Goal: Task Accomplishment & Management: Manage account settings

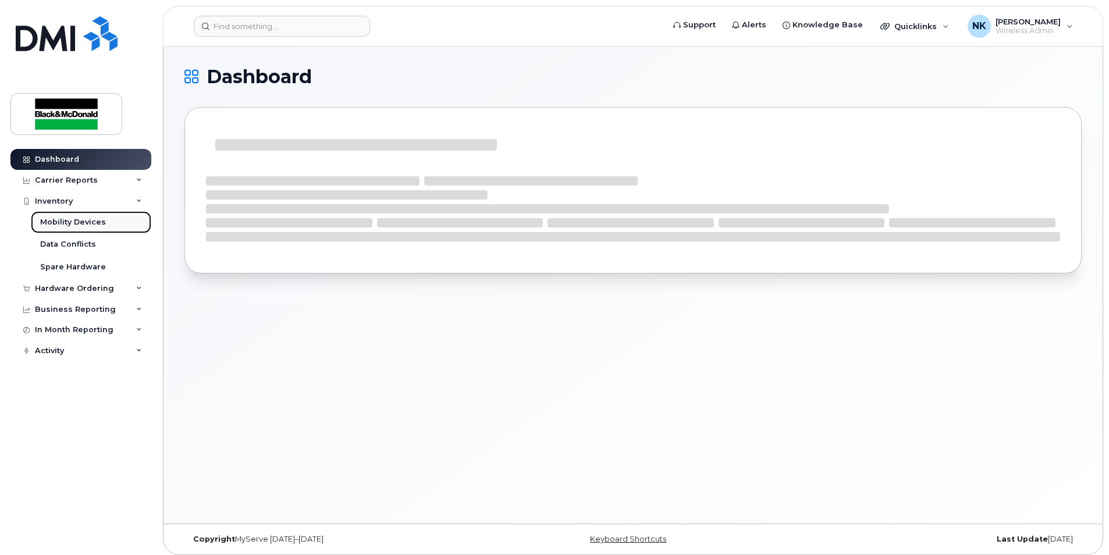
click at [92, 221] on div "Mobility Devices" at bounding box center [73, 222] width 66 height 10
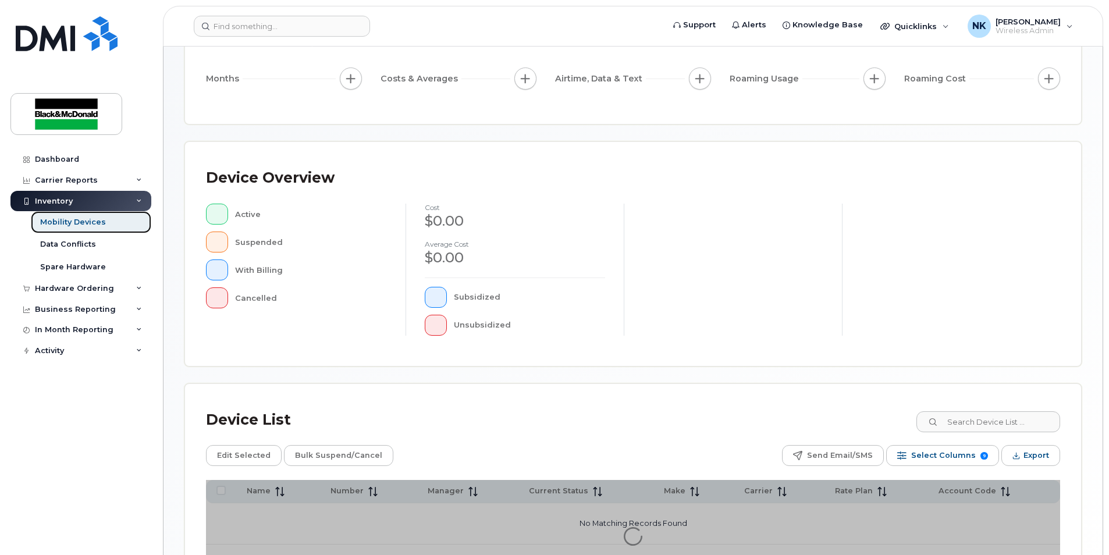
scroll to position [246, 0]
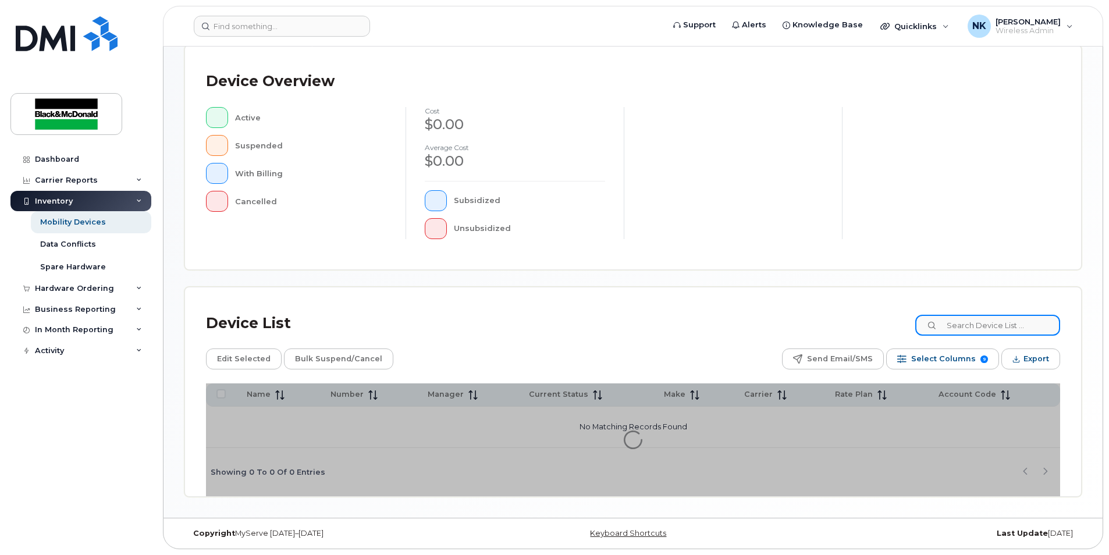
click at [976, 328] on input at bounding box center [987, 325] width 145 height 21
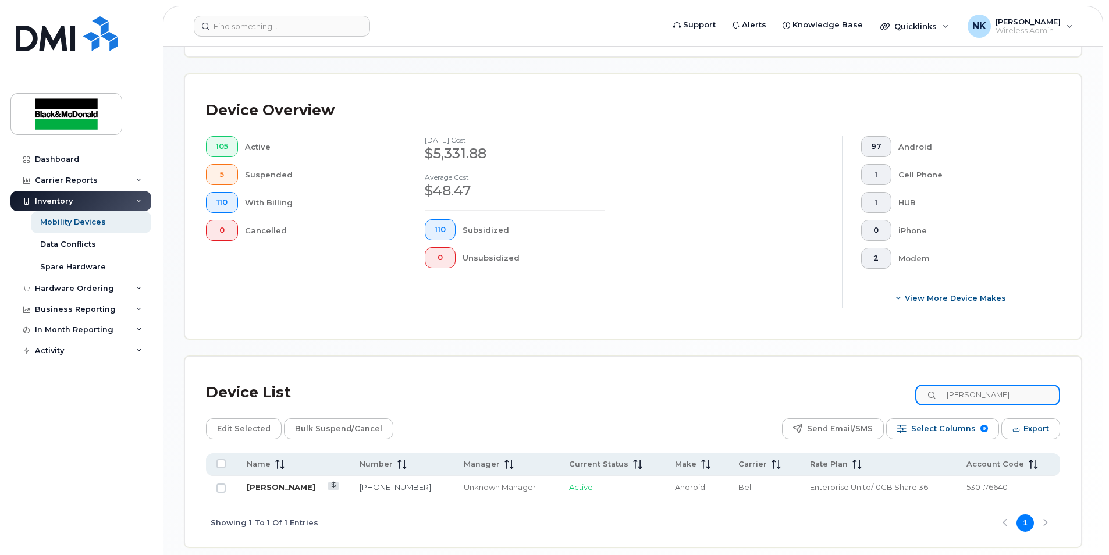
type input "brett"
click at [289, 490] on link "[PERSON_NAME]" at bounding box center [281, 486] width 69 height 9
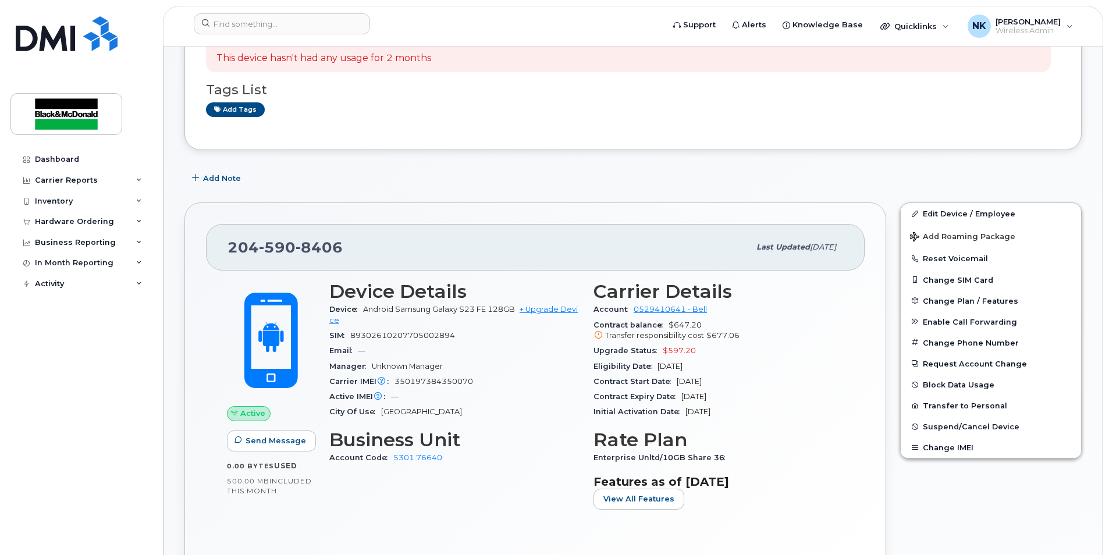
scroll to position [116, 0]
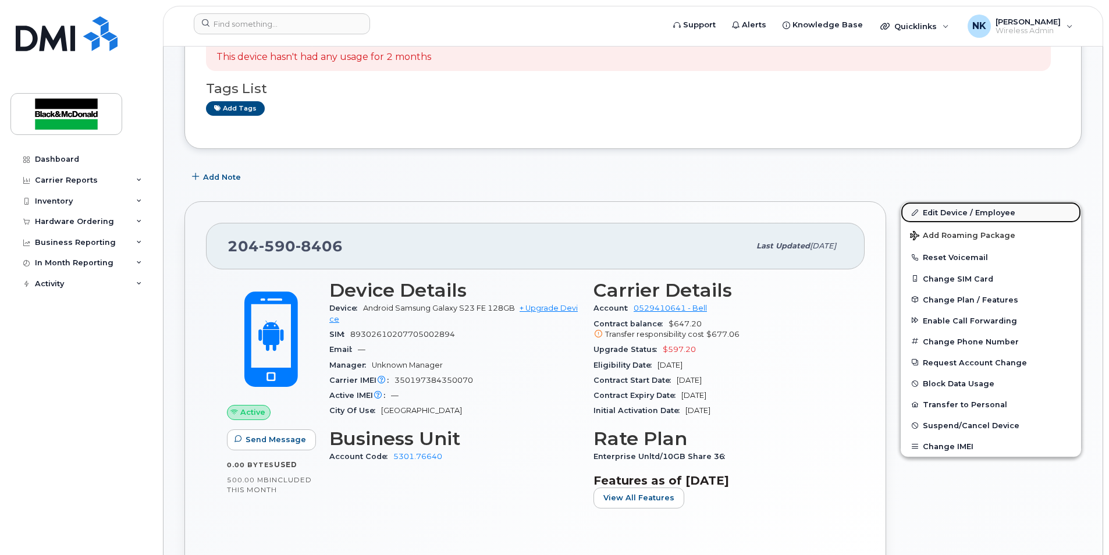
click at [958, 214] on link "Edit Device / Employee" at bounding box center [991, 212] width 180 height 21
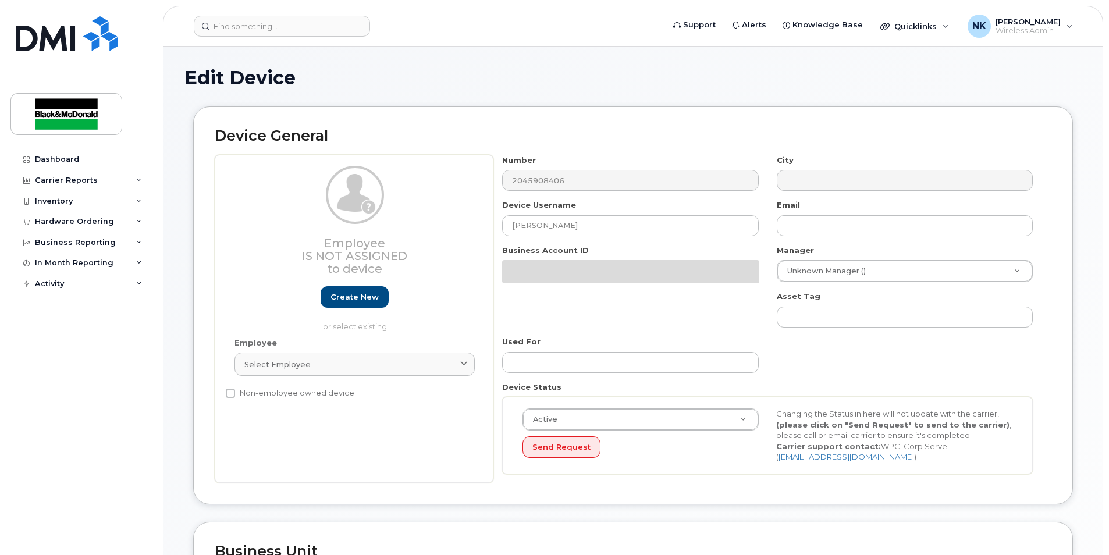
select select "91437"
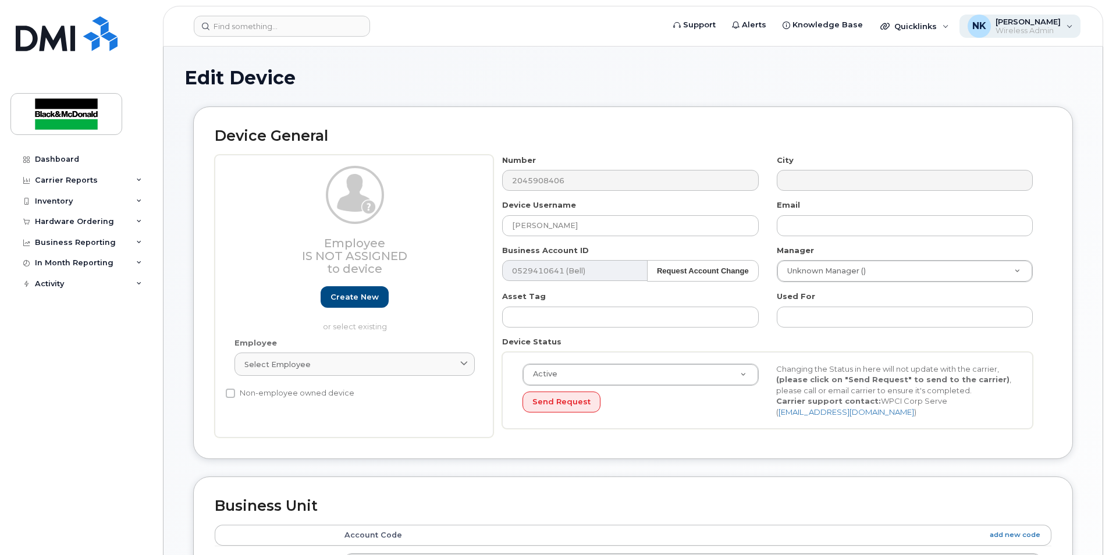
click at [1043, 25] on span "[PERSON_NAME]" at bounding box center [1028, 21] width 65 height 9
click at [760, 94] on div "Edit Device" at bounding box center [632, 87] width 897 height 39
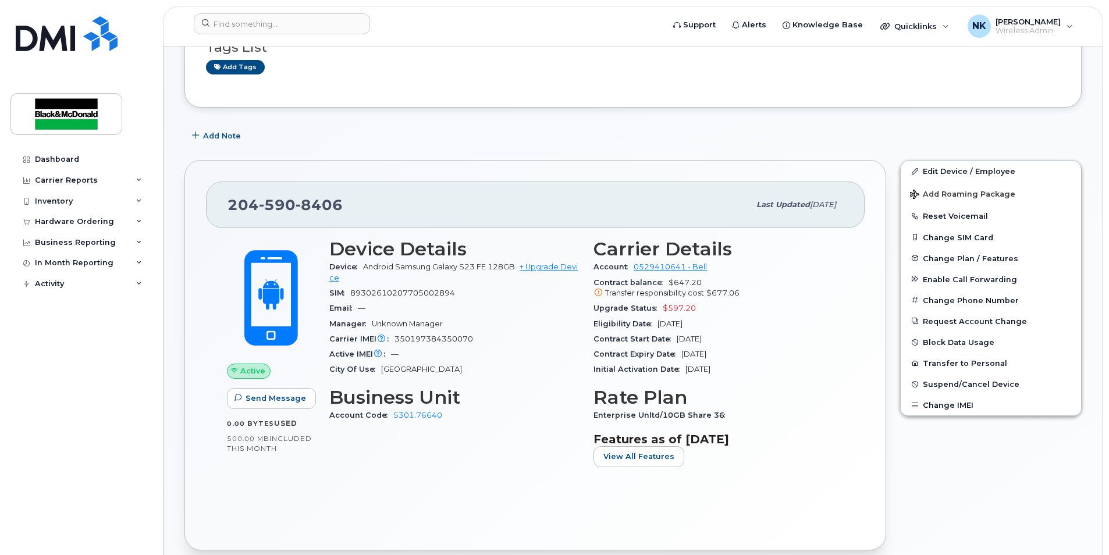
scroll to position [175, 0]
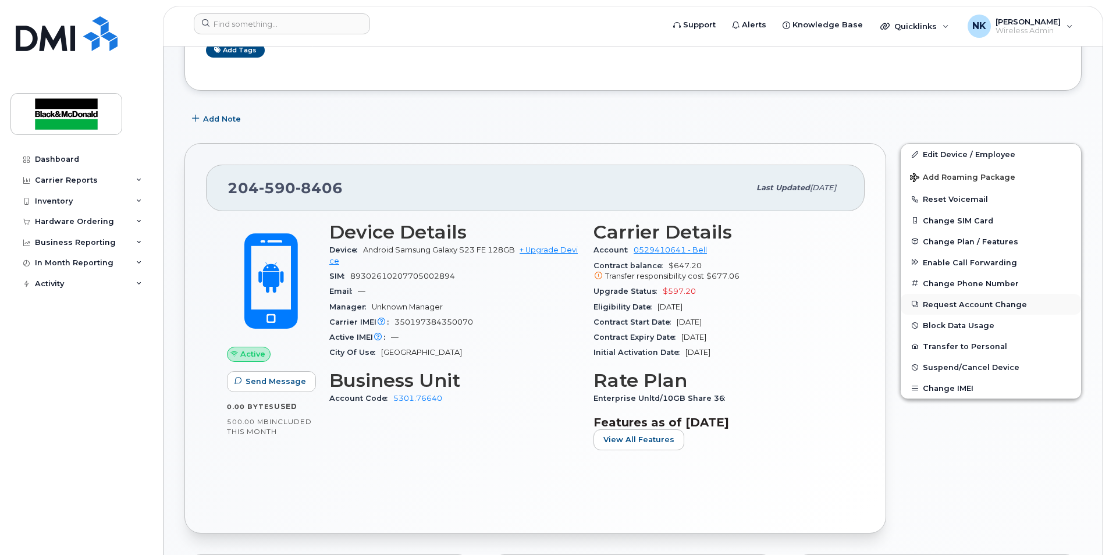
click at [965, 306] on button "Request Account Change" at bounding box center [991, 304] width 180 height 21
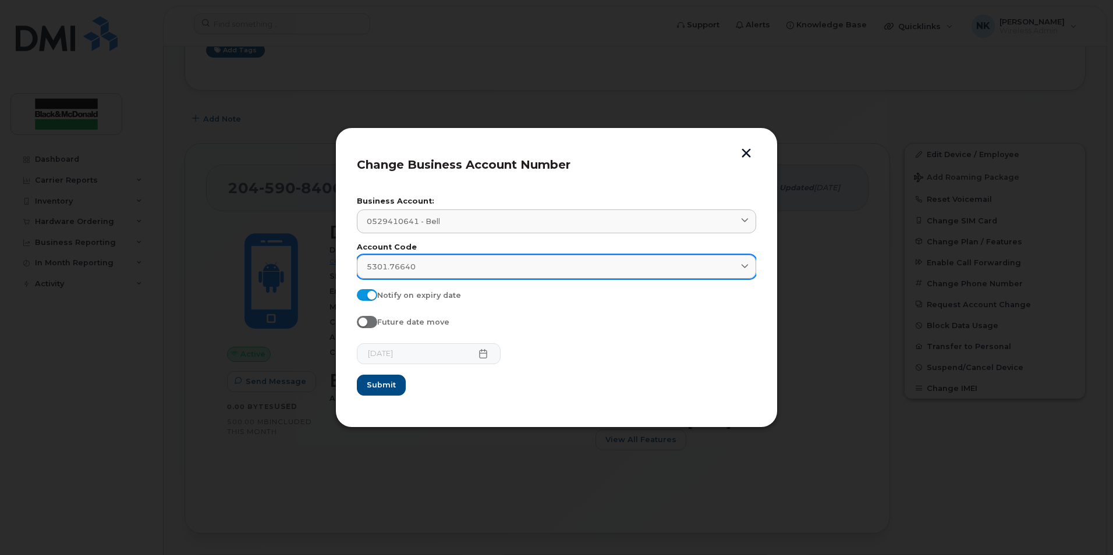
click at [545, 274] on link "5301.76640" at bounding box center [556, 267] width 399 height 24
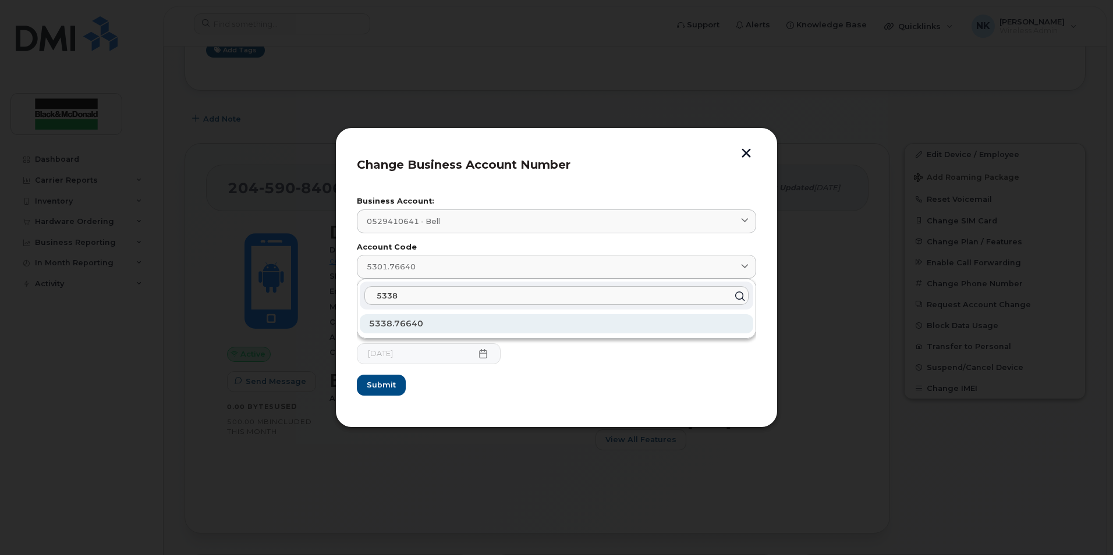
type input "5338"
click at [446, 328] on div "5338.76640" at bounding box center [556, 323] width 393 height 19
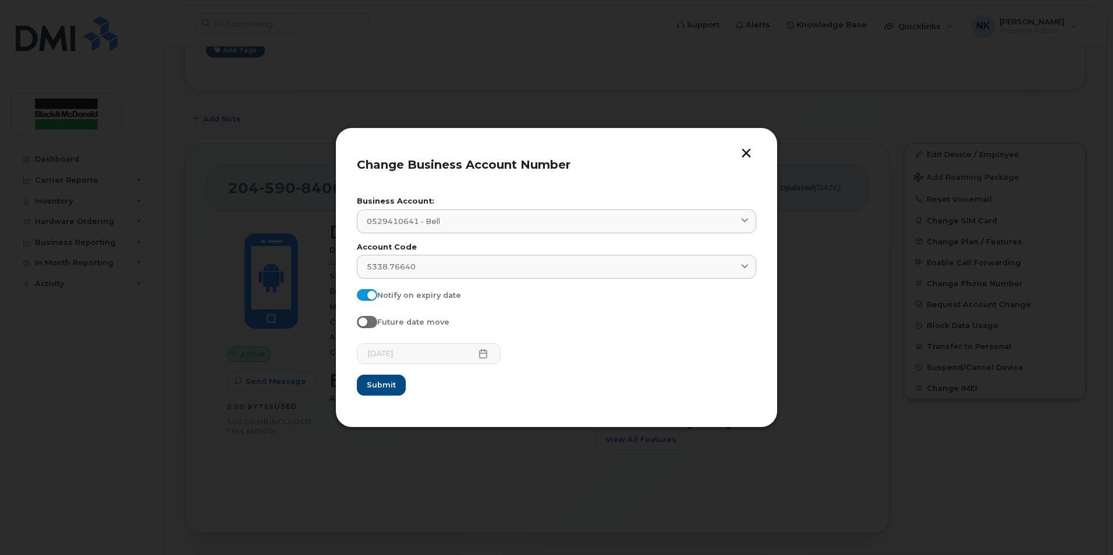
click at [626, 358] on div "2025-10-14" at bounding box center [556, 353] width 399 height 21
click at [751, 153] on button "button" at bounding box center [745, 154] width 17 height 12
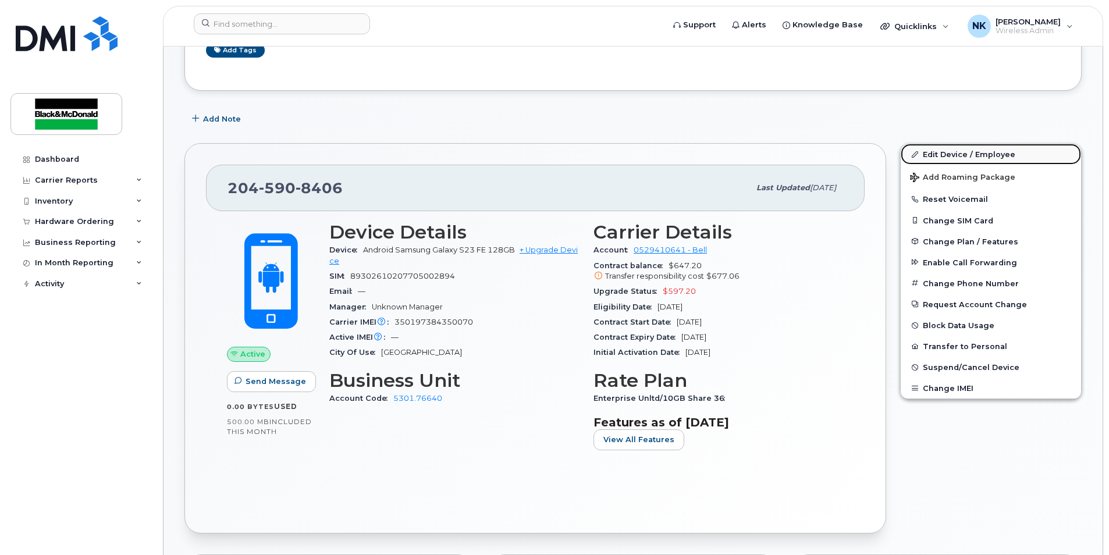
click at [954, 154] on link "Edit Device / Employee" at bounding box center [991, 154] width 180 height 21
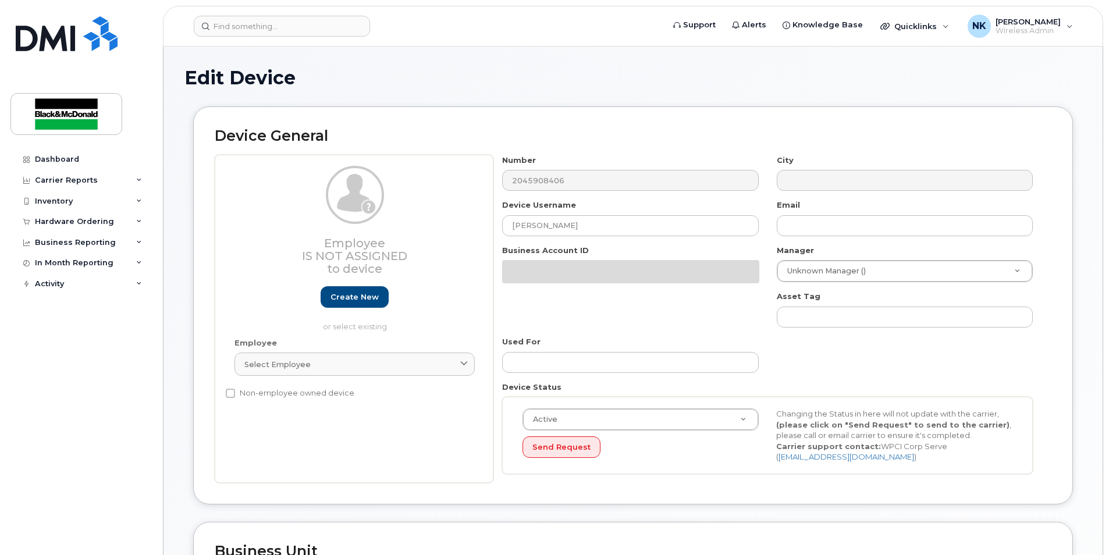
select select "91437"
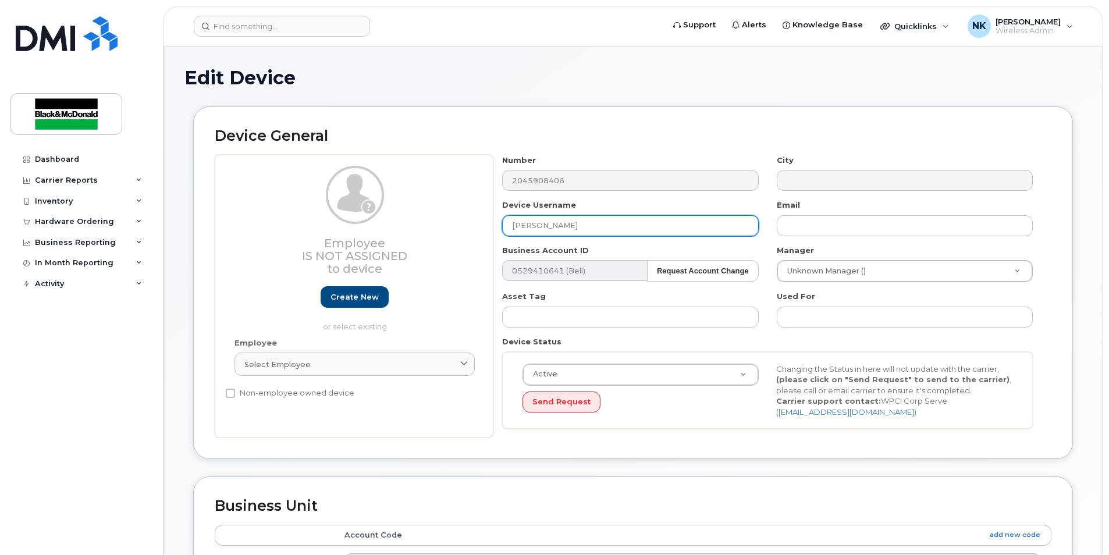
drag, startPoint x: 637, startPoint y: 233, endPoint x: 413, endPoint y: 226, distance: 224.2
click at [413, 226] on div "Employee Is not assigned to device Create new or select existing Employee Selec…" at bounding box center [633, 296] width 837 height 283
type input "H"
type input "[PERSON_NAME]"
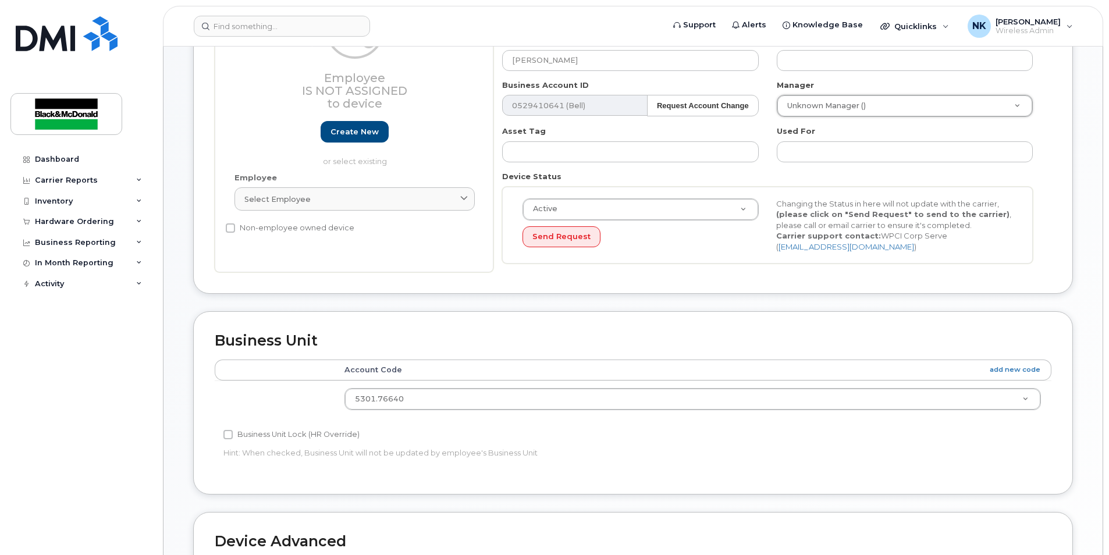
scroll to position [233, 0]
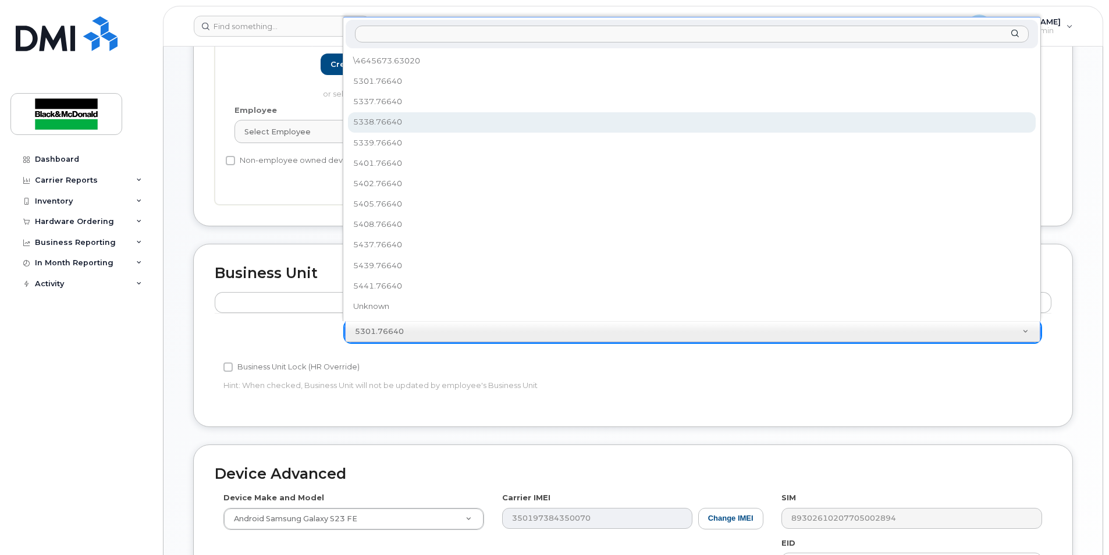
select select "91434"
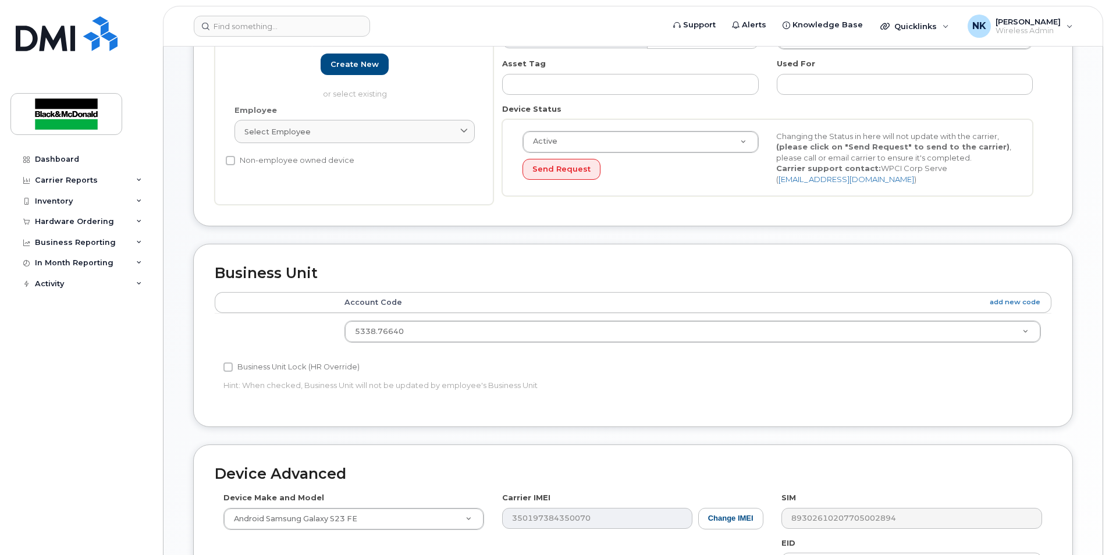
click at [801, 383] on div "Accounting Categories Rules Account Code add new code 5338.76640 \4645673.63020…" at bounding box center [633, 348] width 837 height 113
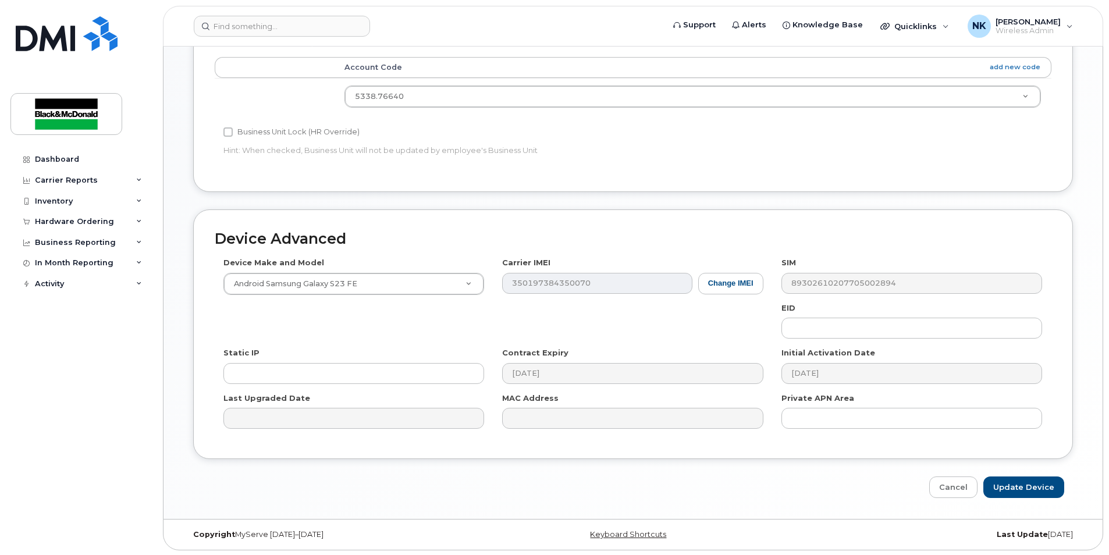
scroll to position [470, 0]
click at [1036, 493] on input "Update Device" at bounding box center [1023, 486] width 81 height 22
type input "Saving..."
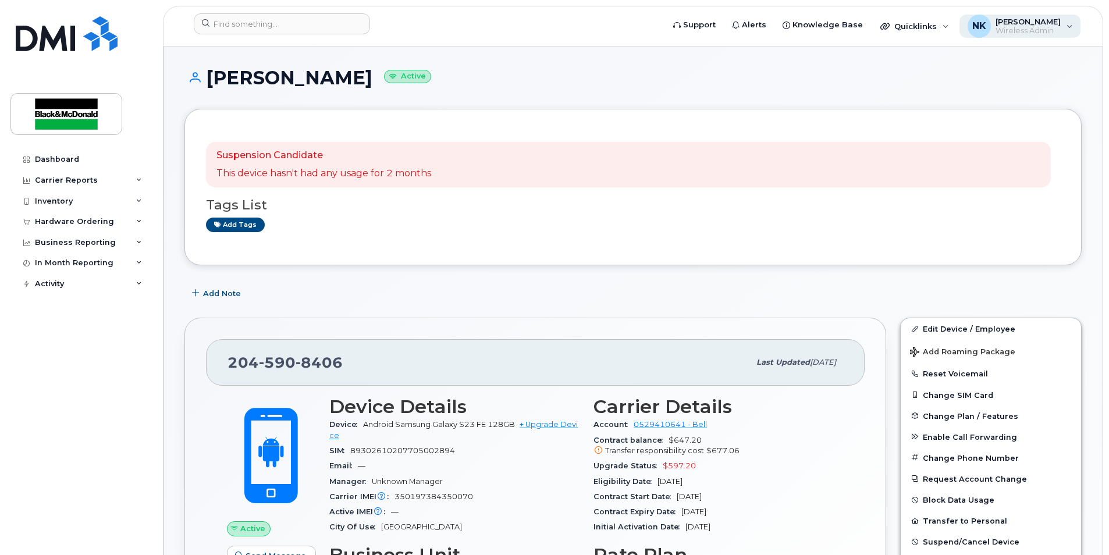
click at [1022, 33] on span "Wireless Admin" at bounding box center [1028, 30] width 65 height 9
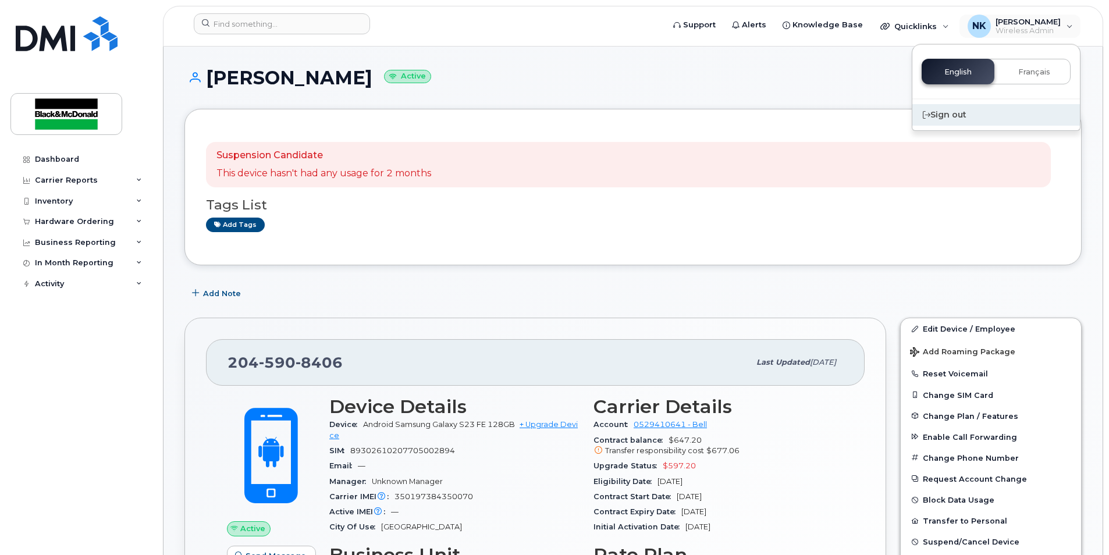
click at [944, 116] on div "Sign out" at bounding box center [996, 115] width 168 height 22
